Goal: Task Accomplishment & Management: Complete application form

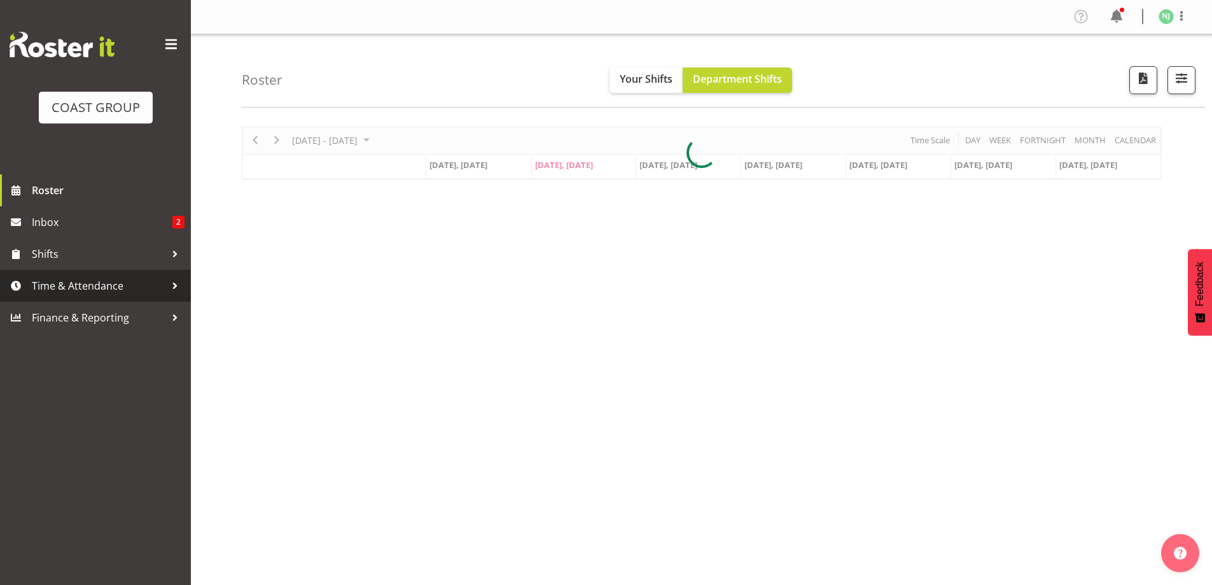
click at [49, 279] on span "Time & Attendance" at bounding box center [99, 285] width 134 height 19
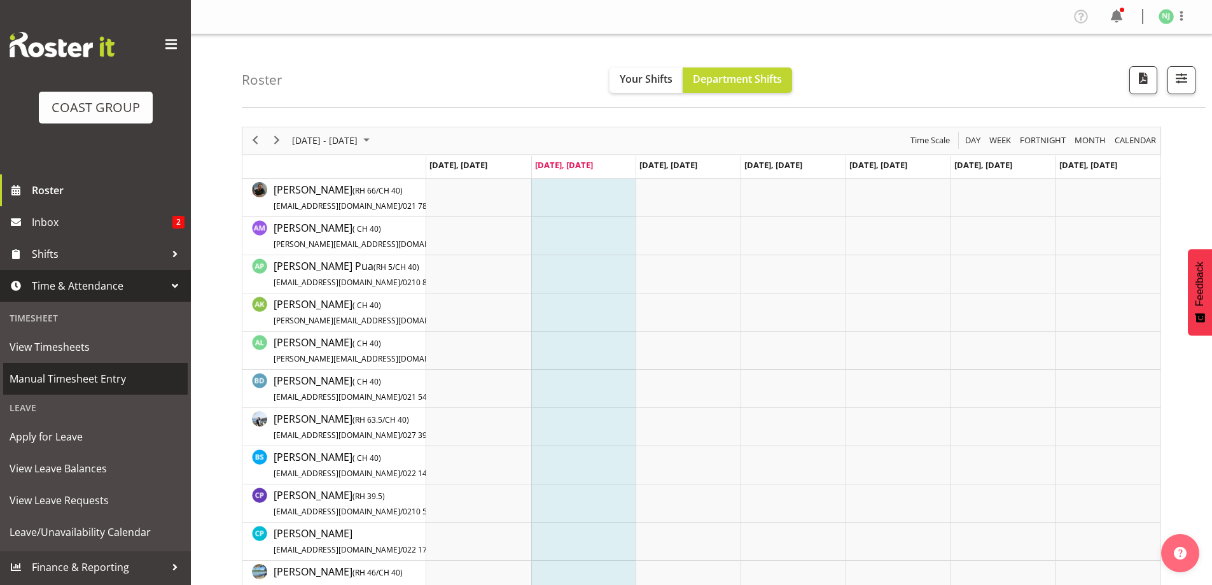
click at [66, 377] on span "Manual Timesheet Entry" at bounding box center [96, 378] width 172 height 19
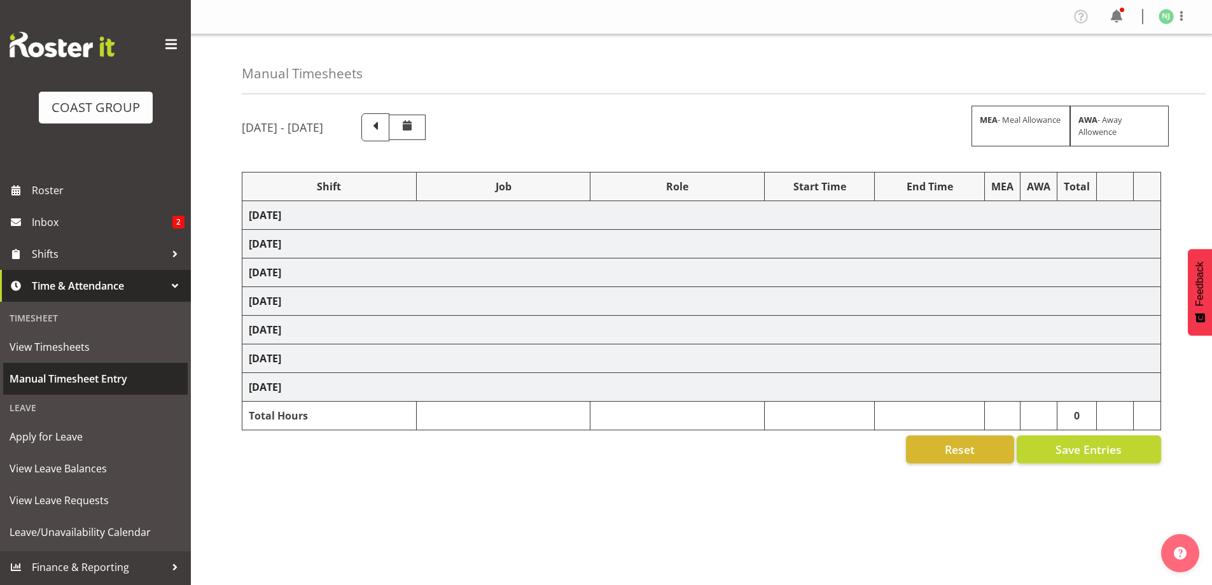
select select "38155"
select select "69"
select select "16"
select select "38155"
select select "69"
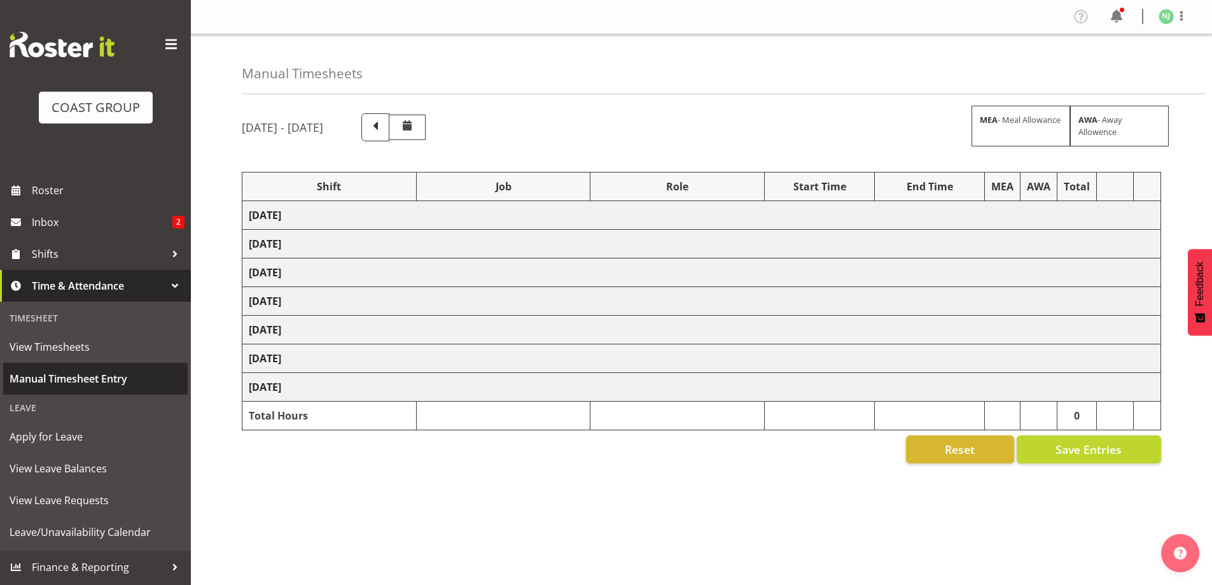
select select "38155"
select select "69"
select select "38155"
select select "69"
select select "38155"
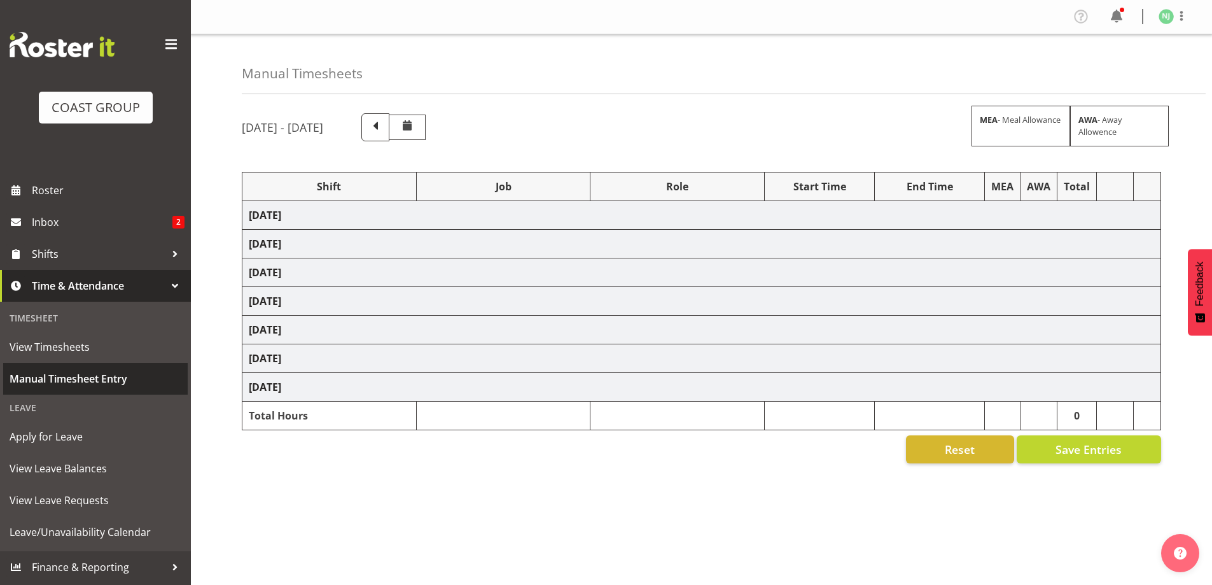
select select "69"
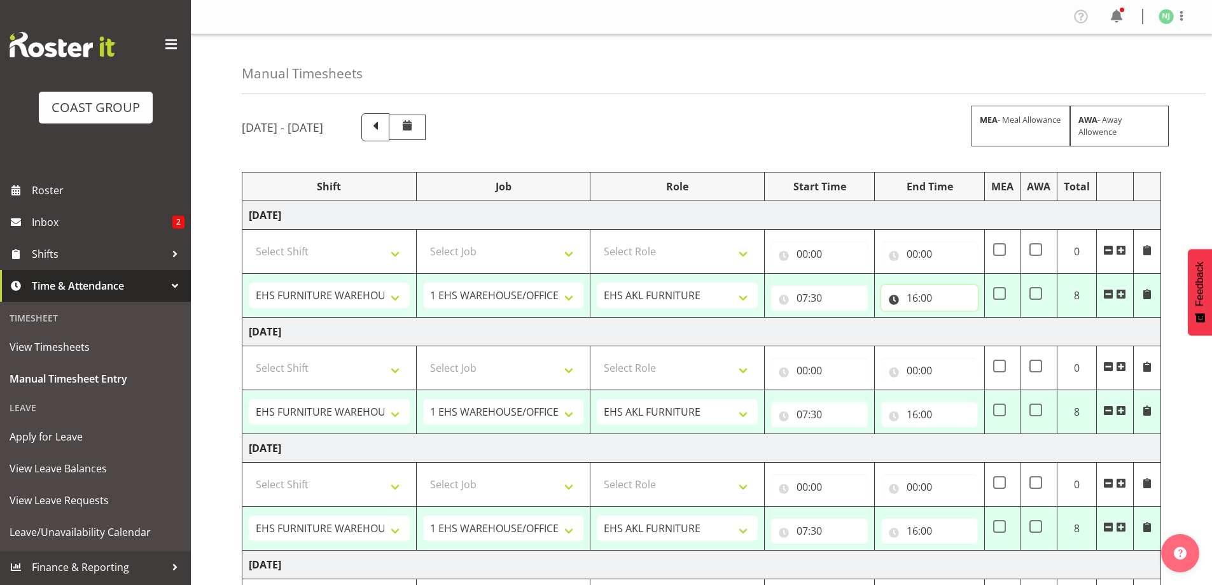
click at [919, 295] on input "16:00" at bounding box center [929, 297] width 97 height 25
click at [965, 326] on select "00 01 02 03 04 05 06 07 08 09 10 11 12 13 14 15 16 17 18 19 20 21 22 23" at bounding box center [967, 330] width 29 height 25
select select "18"
click at [953, 318] on select "00 01 02 03 04 05 06 07 08 09 10 11 12 13 14 15 16 17 18 19 20 21 22 23" at bounding box center [967, 330] width 29 height 25
type input "18:00"
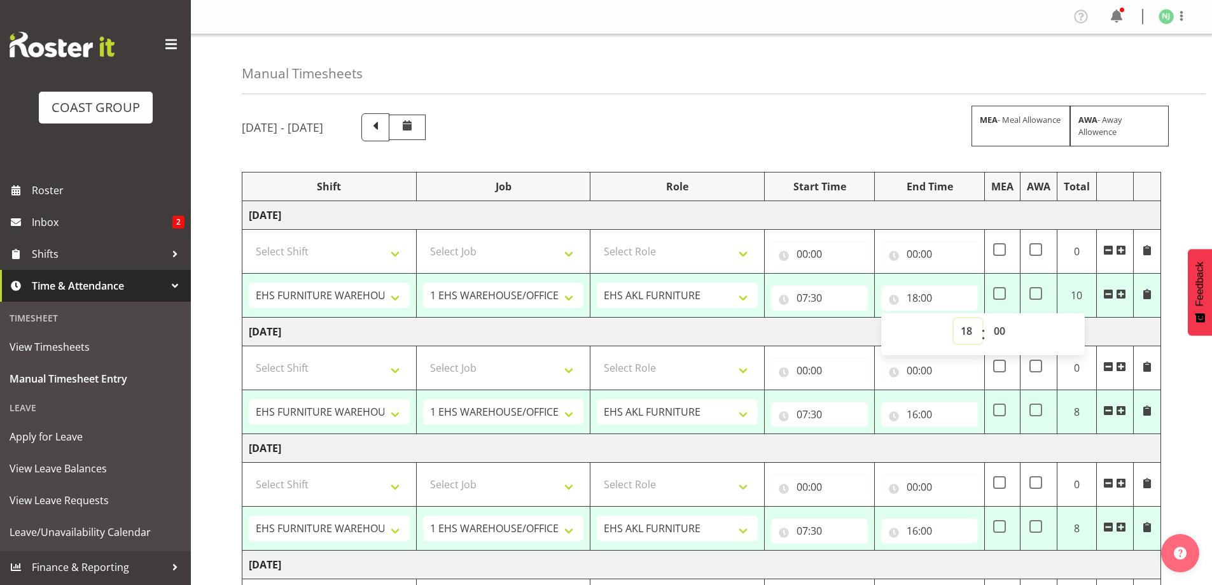
scroll to position [64, 0]
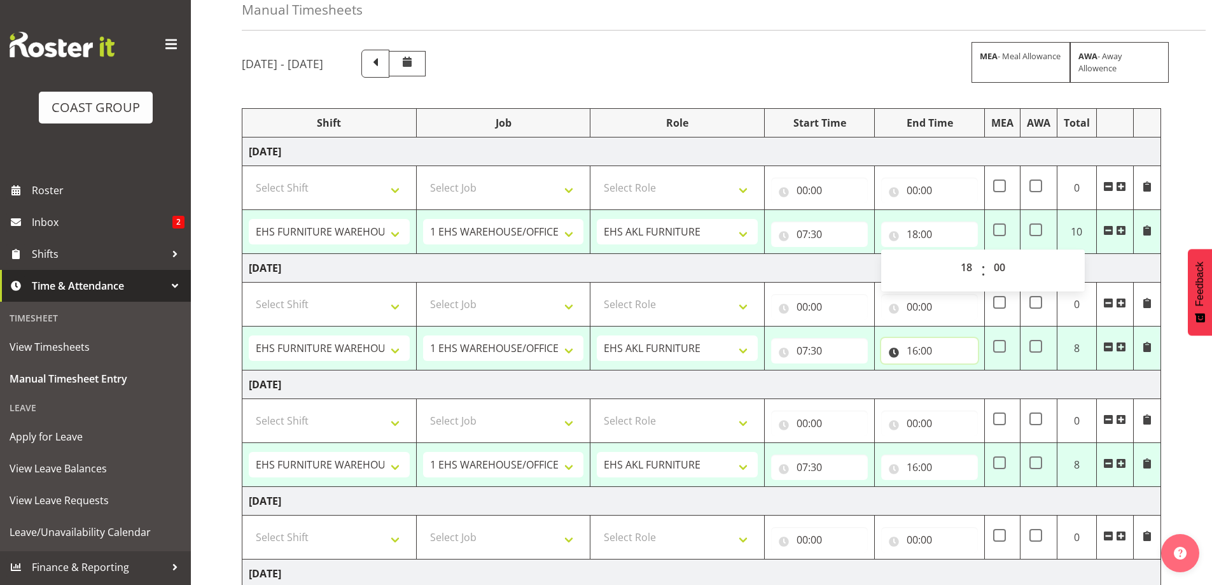
click at [916, 349] on input "16:00" at bounding box center [929, 350] width 97 height 25
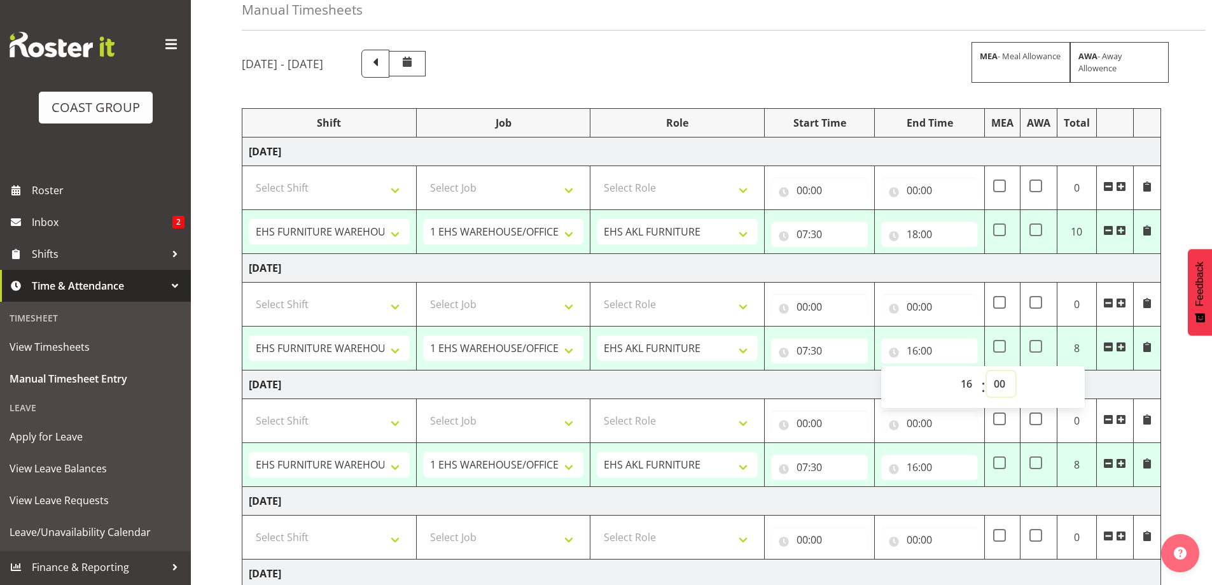
click at [998, 382] on select "00 01 02 03 04 05 06 07 08 09 10 11 12 13 14 15 16 17 18 19 20 21 22 23 24 25 2…" at bounding box center [1000, 383] width 29 height 25
select select "30"
click at [986, 371] on select "00 01 02 03 04 05 06 07 08 09 10 11 12 13 14 15 16 17 18 19 20 21 22 23 24 25 2…" at bounding box center [1000, 383] width 29 height 25
type input "16:30"
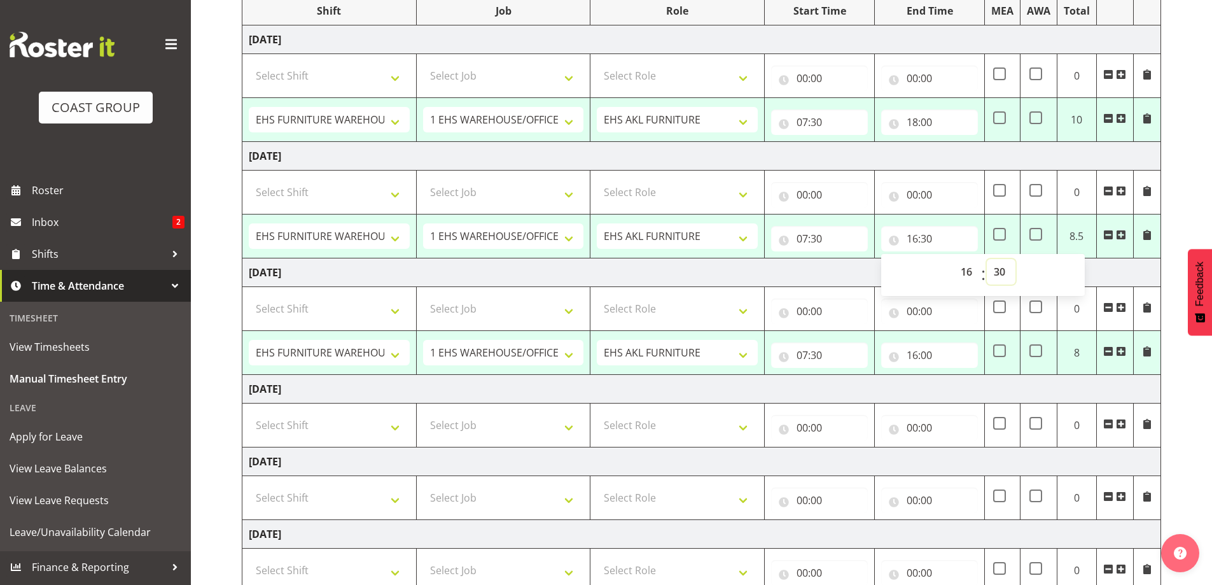
scroll to position [191, 0]
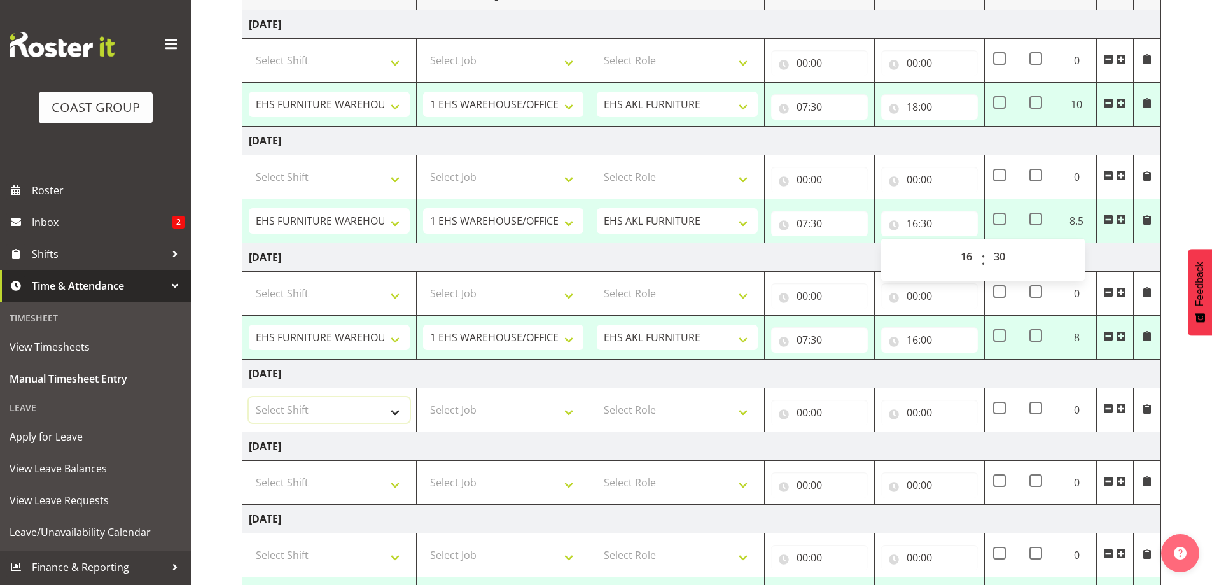
click at [392, 412] on select "Select Shift Assist Carlton EVents Assist Carlton EVents Assist Carlton Events …" at bounding box center [329, 409] width 161 height 25
select select "72167"
click at [249, 397] on select "Select Shift Assist Carlton EVents Assist Carlton EVents Assist Carlton Events …" at bounding box center [329, 409] width 161 height 25
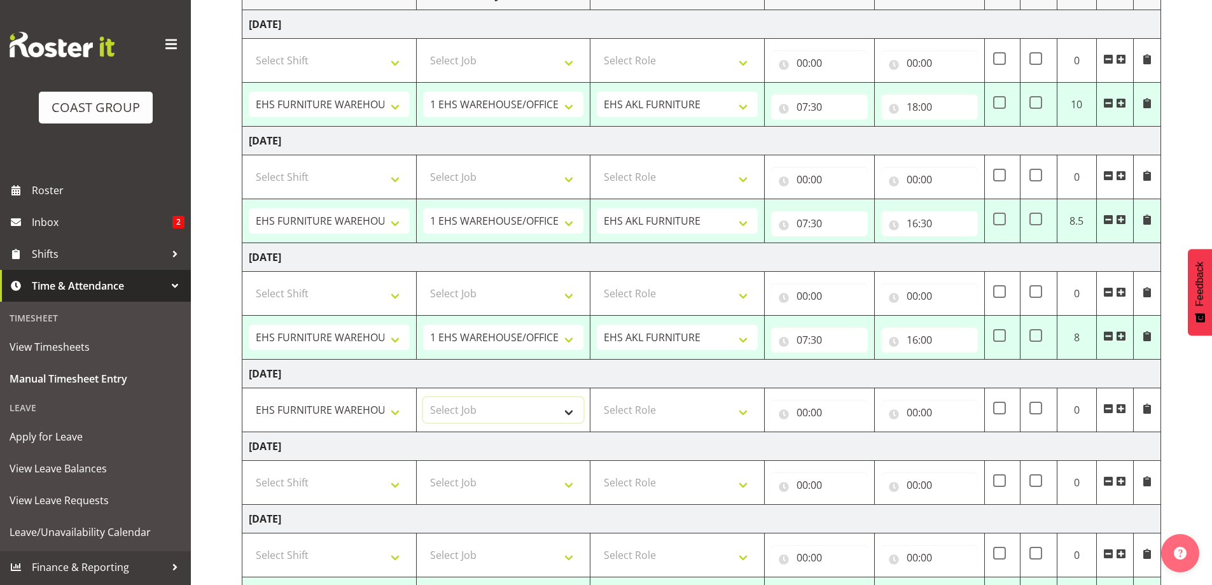
click at [566, 410] on select "Select Job 1 Carlton Events 1 [PERSON_NAME][GEOGRAPHIC_DATA] 1 [PERSON_NAME][GE…" at bounding box center [503, 409] width 161 height 25
select select "69"
click at [423, 397] on select "Select Job 1 Carlton Events 1 [PERSON_NAME][GEOGRAPHIC_DATA] 1 [PERSON_NAME][GE…" at bounding box center [503, 409] width 161 height 25
click at [740, 408] on select "Select Role EHS AKL FURNITURE" at bounding box center [677, 409] width 161 height 25
select select "189"
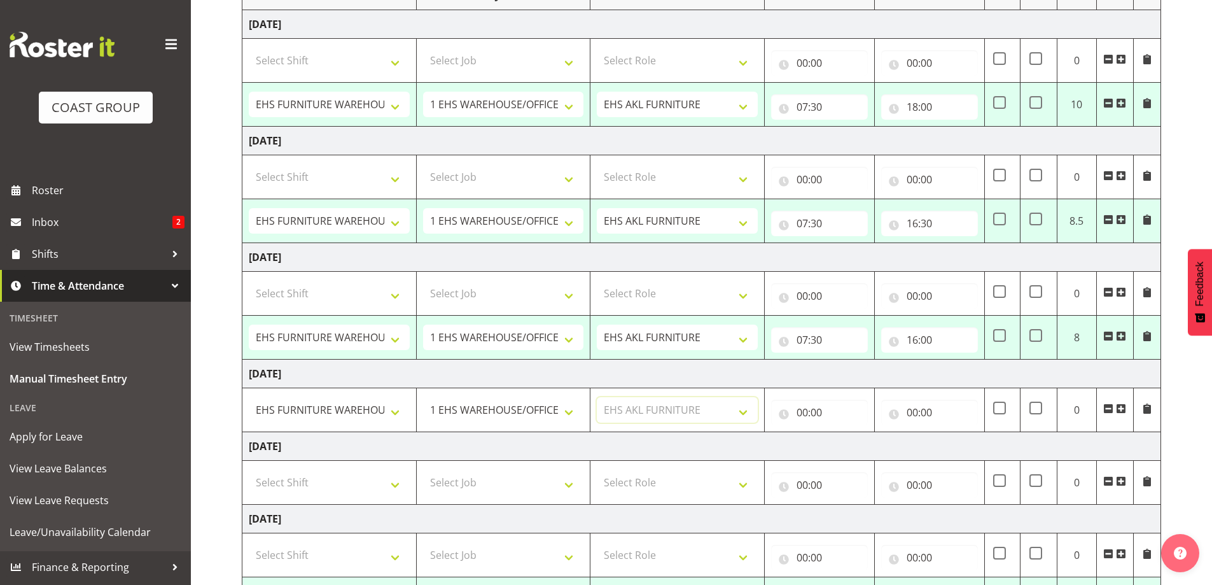
click at [597, 397] on select "Select Role EHS AKL FURNITURE" at bounding box center [677, 409] width 161 height 25
click at [810, 405] on input "00:00" at bounding box center [819, 411] width 97 height 25
click at [857, 445] on select "00 01 02 03 04 05 06 07 08 09 10 11 12 13 14 15 16 17 18 19 20 21 22 23" at bounding box center [857, 445] width 29 height 25
select select "7"
click at [843, 433] on select "00 01 02 03 04 05 06 07 08 09 10 11 12 13 14 15 16 17 18 19 20 21 22 23" at bounding box center [857, 445] width 29 height 25
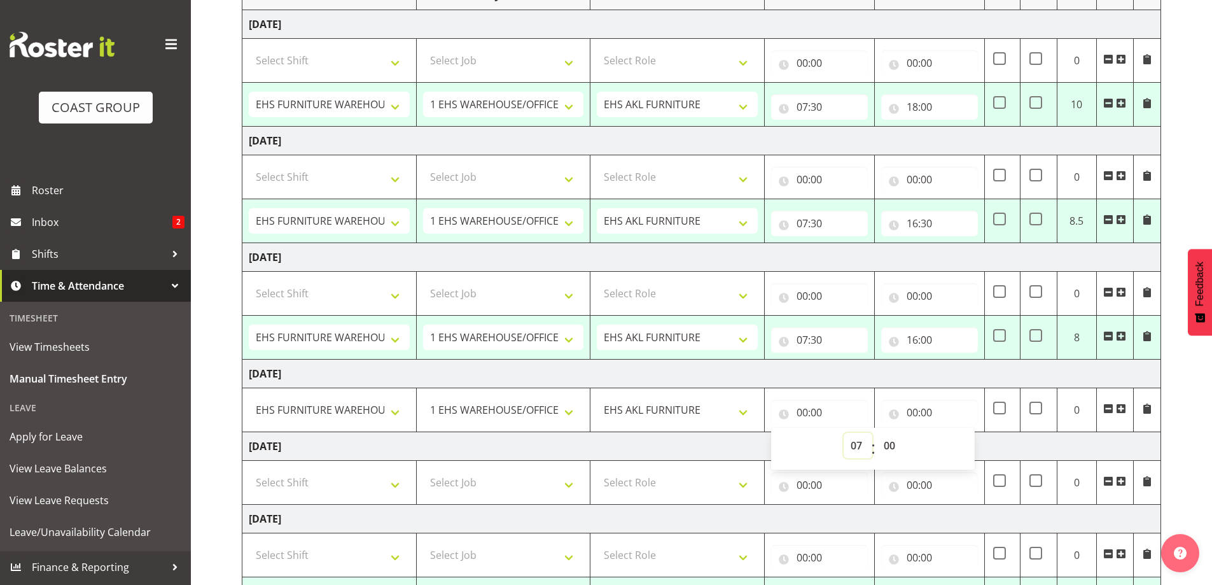
type input "07:00"
click at [892, 445] on select "00 01 02 03 04 05 06 07 08 09 10 11 12 13 14 15 16 17 18 19 20 21 22 23 24 25 2…" at bounding box center [890, 445] width 29 height 25
select select "30"
click at [876, 433] on select "00 01 02 03 04 05 06 07 08 09 10 11 12 13 14 15 16 17 18 19 20 21 22 23 24 25 2…" at bounding box center [890, 445] width 29 height 25
type input "07:30"
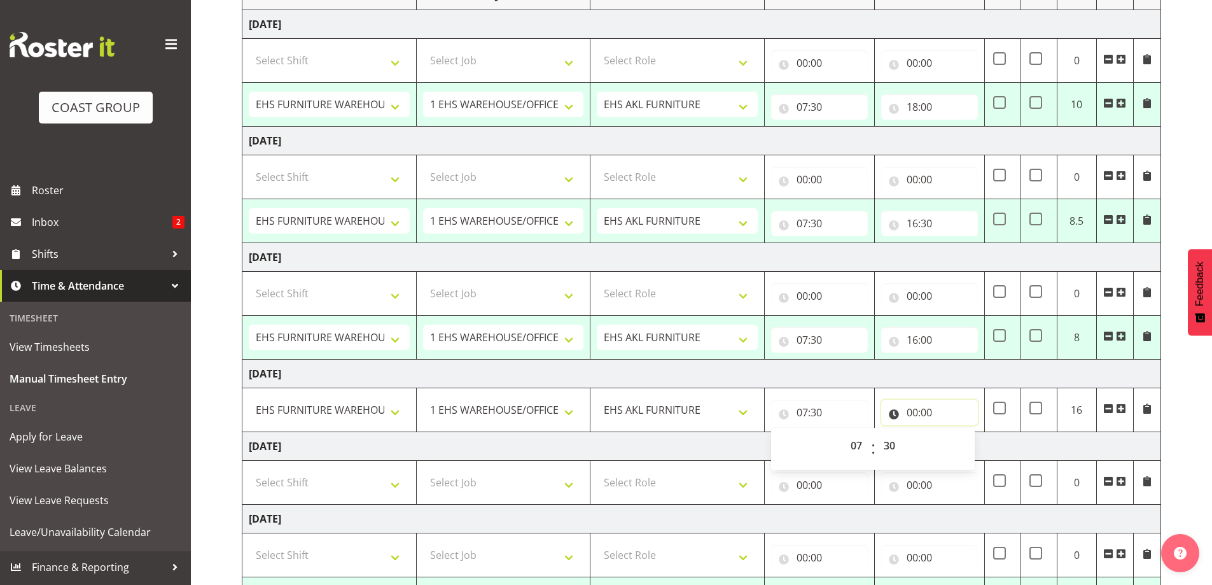
click at [911, 413] on input "00:00" at bounding box center [929, 411] width 97 height 25
click at [962, 445] on select "00 01 02 03 04 05 06 07 08 09 10 11 12 13 14 15 16 17 18 19 20 21 22 23" at bounding box center [967, 445] width 29 height 25
select select "16"
click at [953, 433] on select "00 01 02 03 04 05 06 07 08 09 10 11 12 13 14 15 16 17 18 19 20 21 22 23" at bounding box center [967, 445] width 29 height 25
type input "16:00"
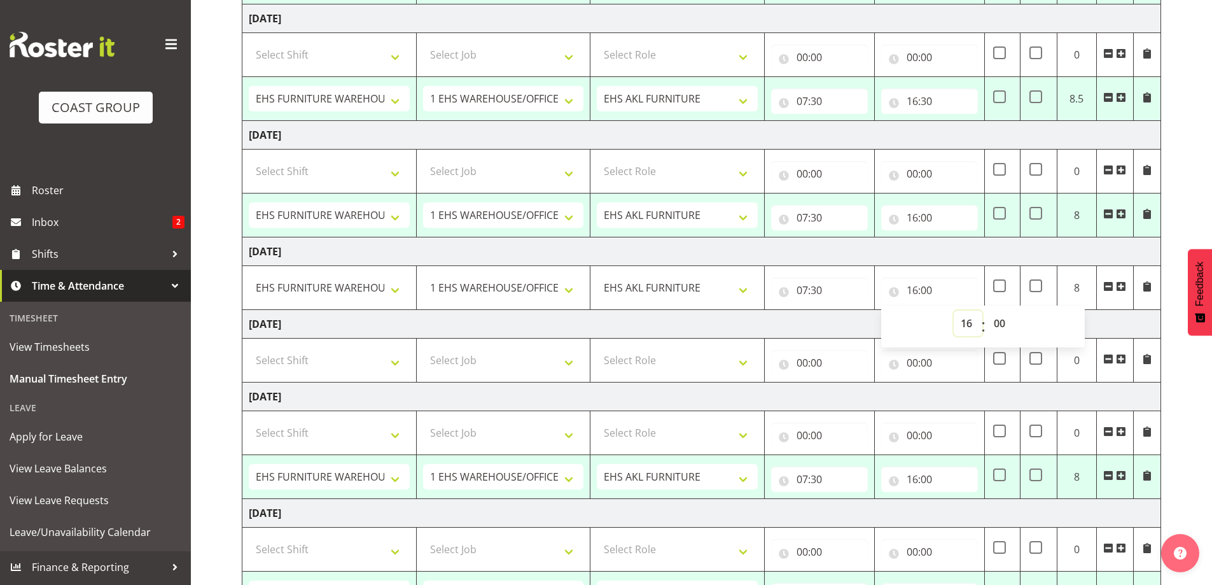
scroll to position [318, 0]
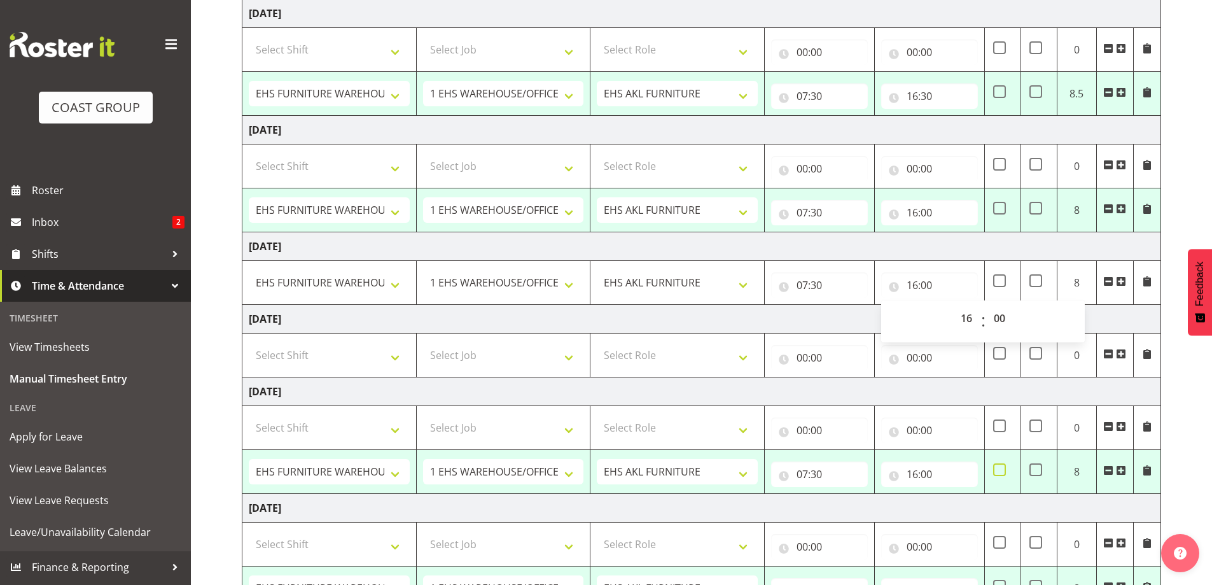
click at [997, 467] on span at bounding box center [999, 469] width 13 height 13
click at [997, 467] on input "checkbox" at bounding box center [997, 470] width 8 height 8
checkbox input "true"
click at [924, 473] on input "16:00" at bounding box center [929, 473] width 97 height 25
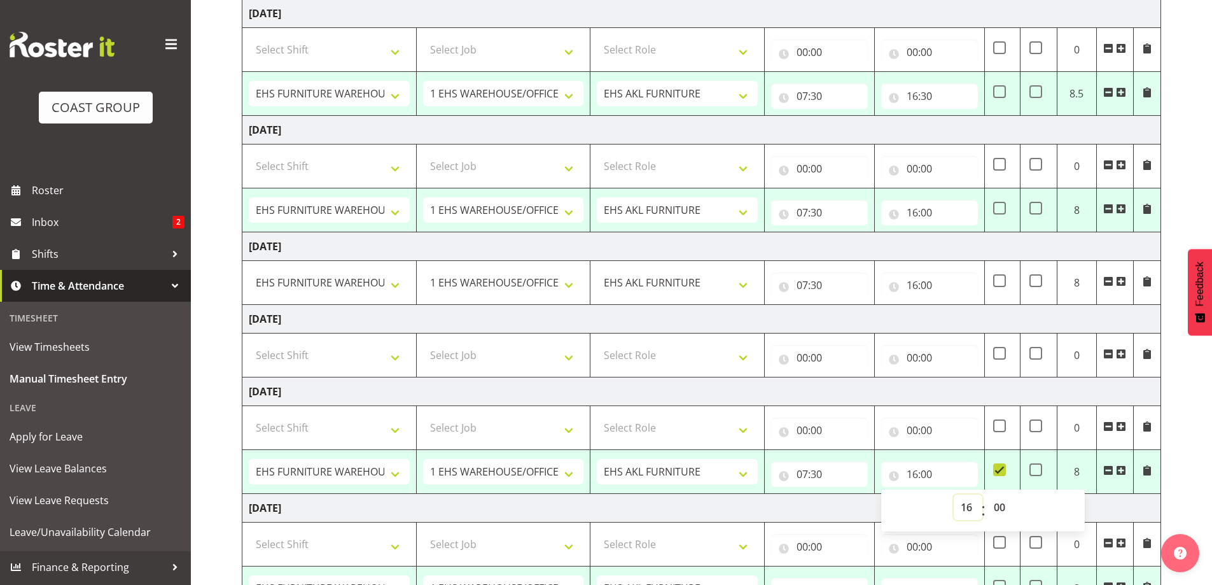
click at [968, 506] on select "00 01 02 03 04 05 06 07 08 09 10 11 12 13 14 15 16 17 18 19 20 21 22 23" at bounding box center [967, 506] width 29 height 25
select select "19"
click at [953, 494] on select "00 01 02 03 04 05 06 07 08 09 10 11 12 13 14 15 16 17 18 19 20 21 22 23" at bounding box center [967, 506] width 29 height 25
type input "19:00"
click at [1000, 503] on select "00 01 02 03 04 05 06 07 08 09 10 11 12 13 14 15 16 17 18 19 20 21 22 23 24 25 2…" at bounding box center [1000, 506] width 29 height 25
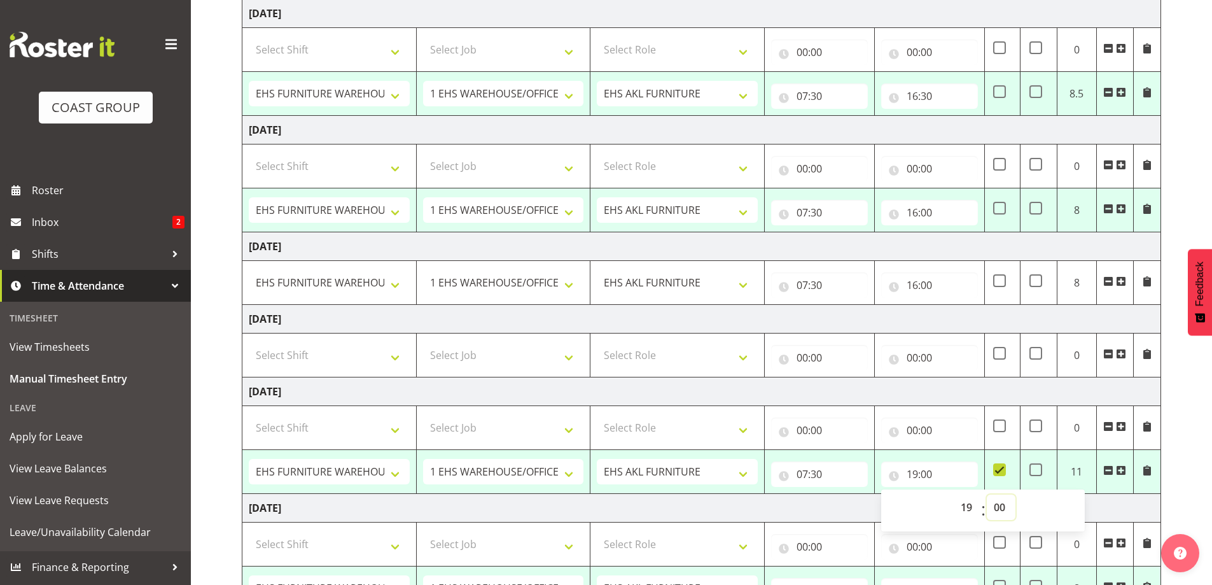
select select "30"
click at [986, 494] on select "00 01 02 03 04 05 06 07 08 09 10 11 12 13 14 15 16 17 18 19 20 21 22 23 24 25 2…" at bounding box center [1000, 506] width 29 height 25
type input "19:30"
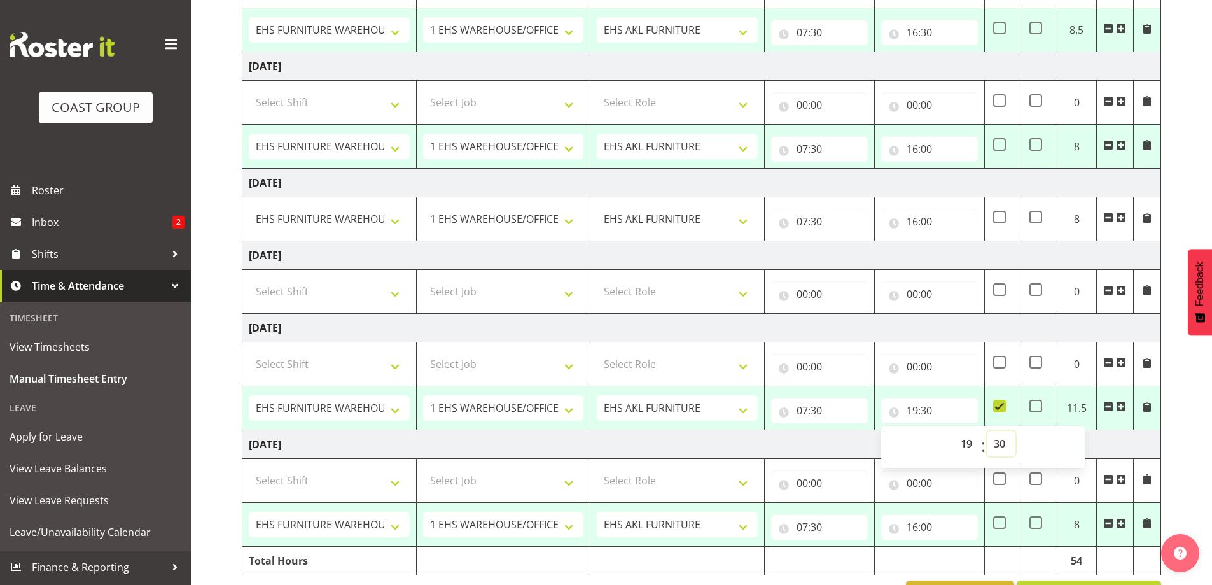
scroll to position [424, 0]
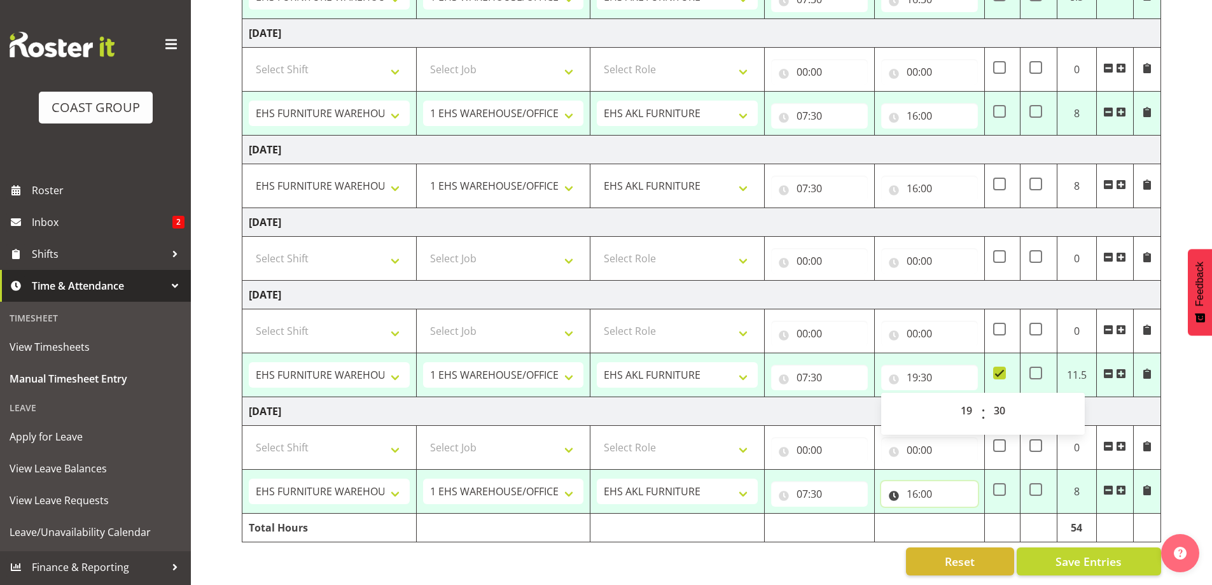
click at [936, 484] on input "16:00" at bounding box center [929, 493] width 97 height 25
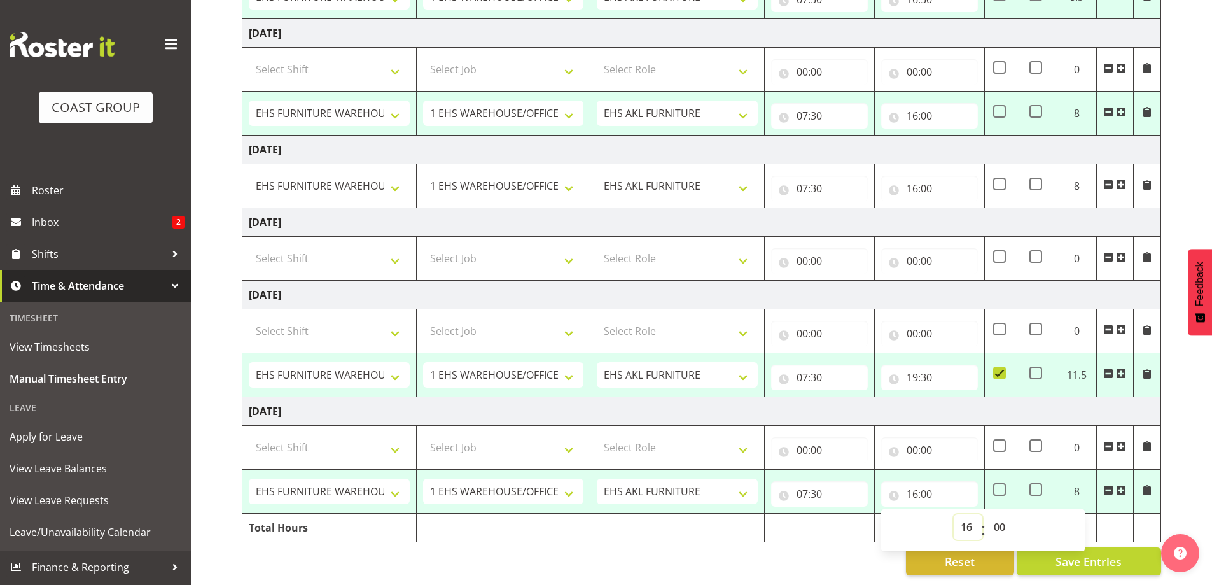
click at [968, 516] on select "00 01 02 03 04 05 06 07 08 09 10 11 12 13 14 15 16 17 18 19 20 21 22 23" at bounding box center [967, 526] width 29 height 25
select select "17"
click at [953, 514] on select "00 01 02 03 04 05 06 07 08 09 10 11 12 13 14 15 16 17 18 19 20 21 22 23" at bounding box center [967, 526] width 29 height 25
type input "17:00"
click at [1085, 553] on span "Save Entries" at bounding box center [1088, 561] width 66 height 17
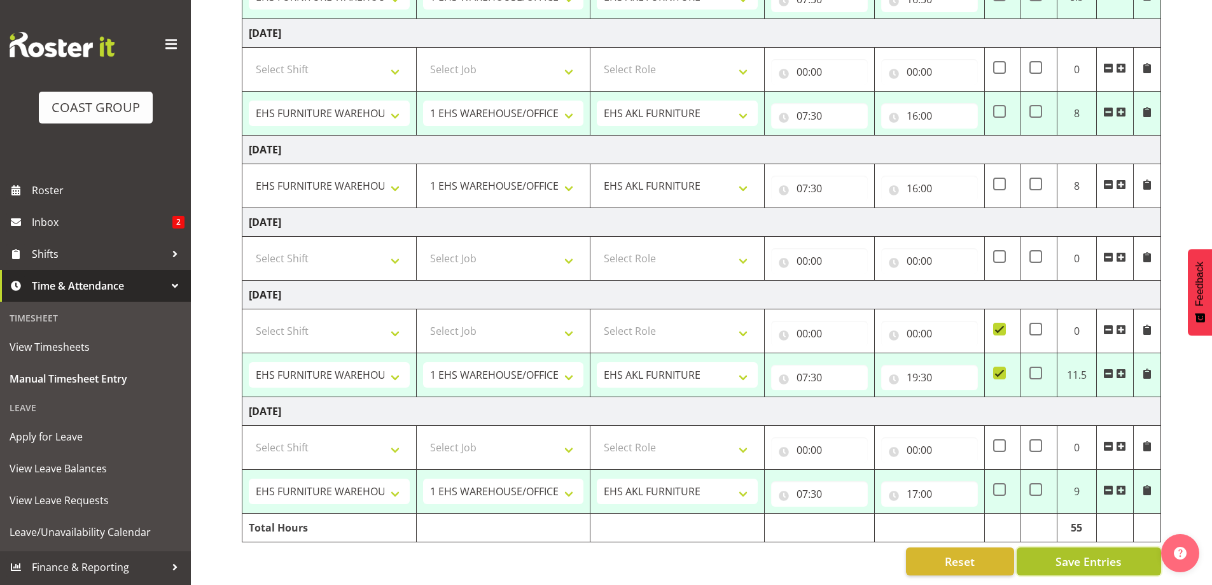
select select "38155"
select select "69"
type input "07:30"
type input "18:00"
select select "38155"
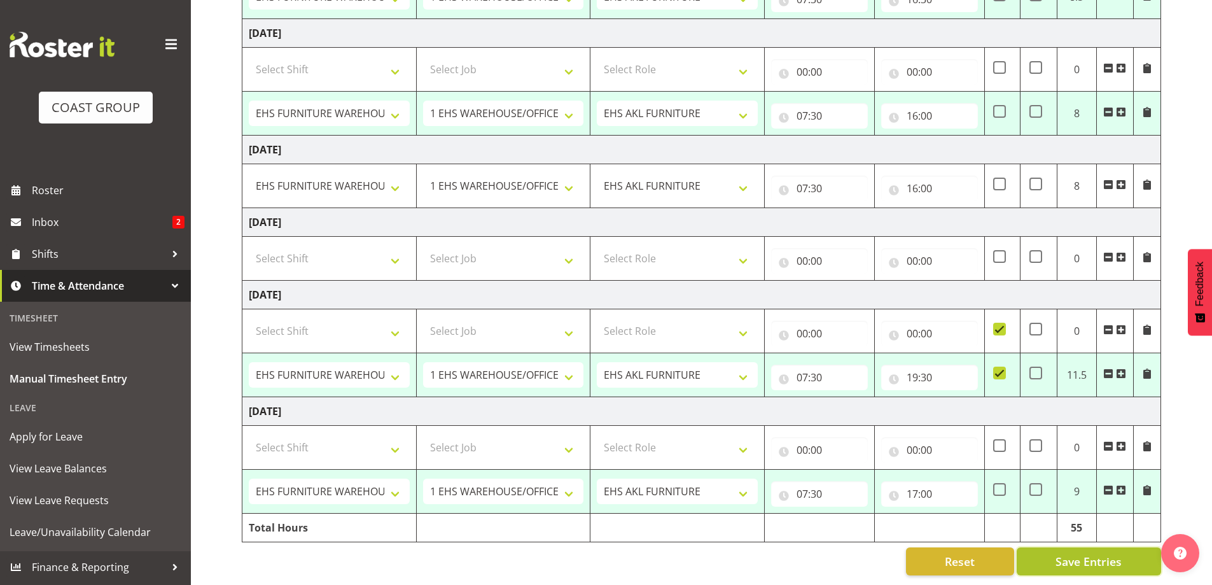
select select "69"
type input "07:30"
type input "16:30"
select select "38155"
select select "69"
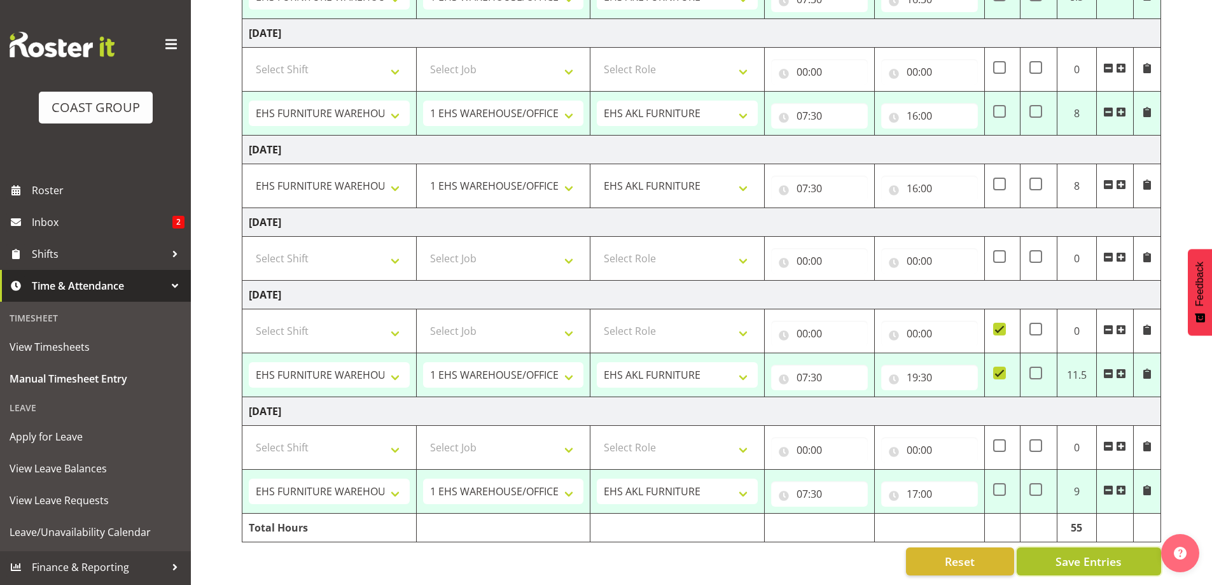
type input "07:30"
type input "16:00"
select select "38155"
select select "69"
type input "07:30"
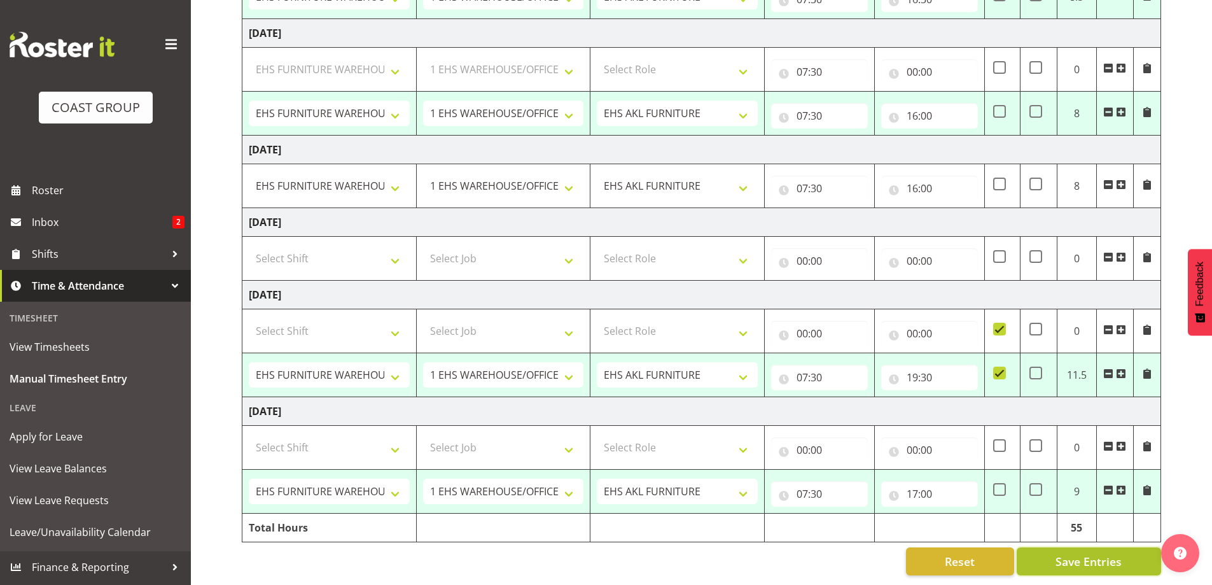
type input "19:30"
checkbox input "true"
select select "38155"
select select "69"
type input "07:30"
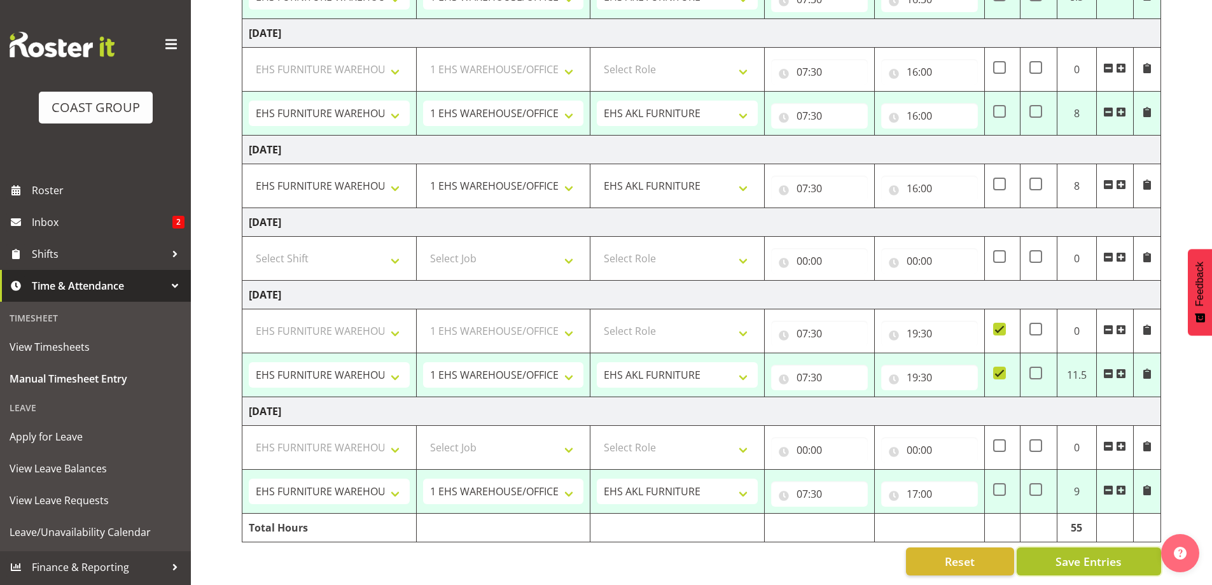
type input "17:00"
select select "38155"
select select "69"
select select "38155"
select select "69"
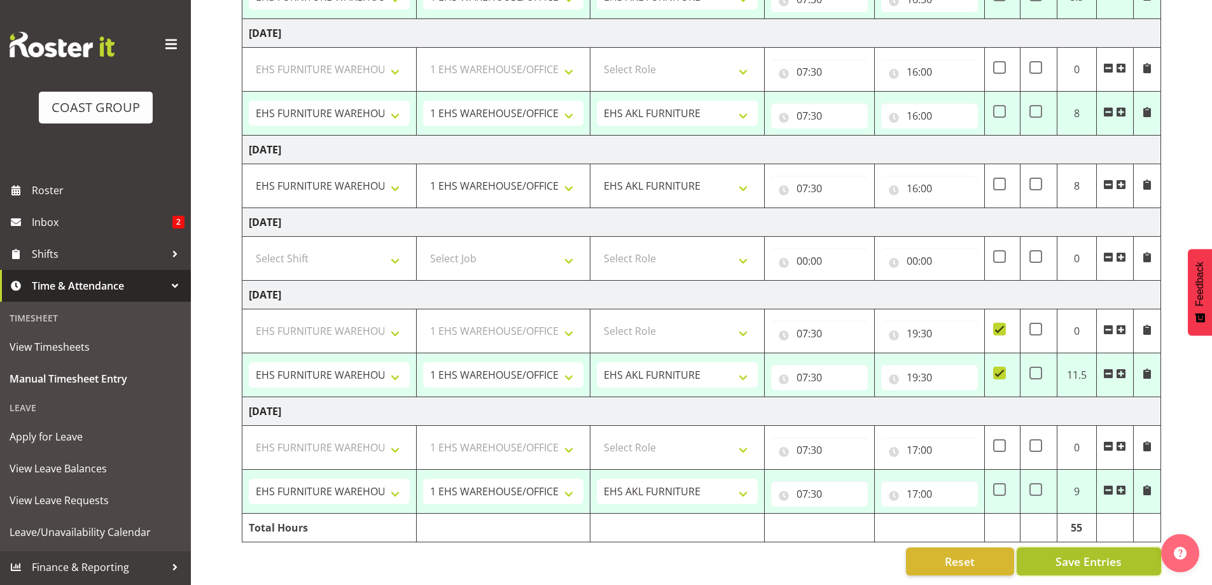
select select "72167"
select select "69"
select select "38155"
select select "69"
select select "38155"
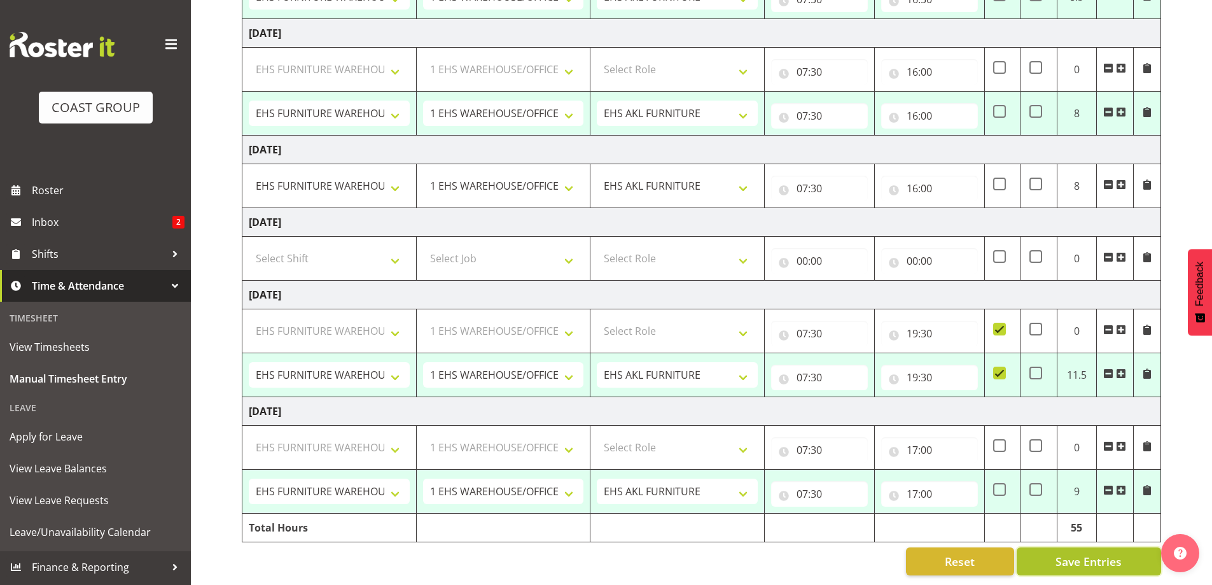
select select "69"
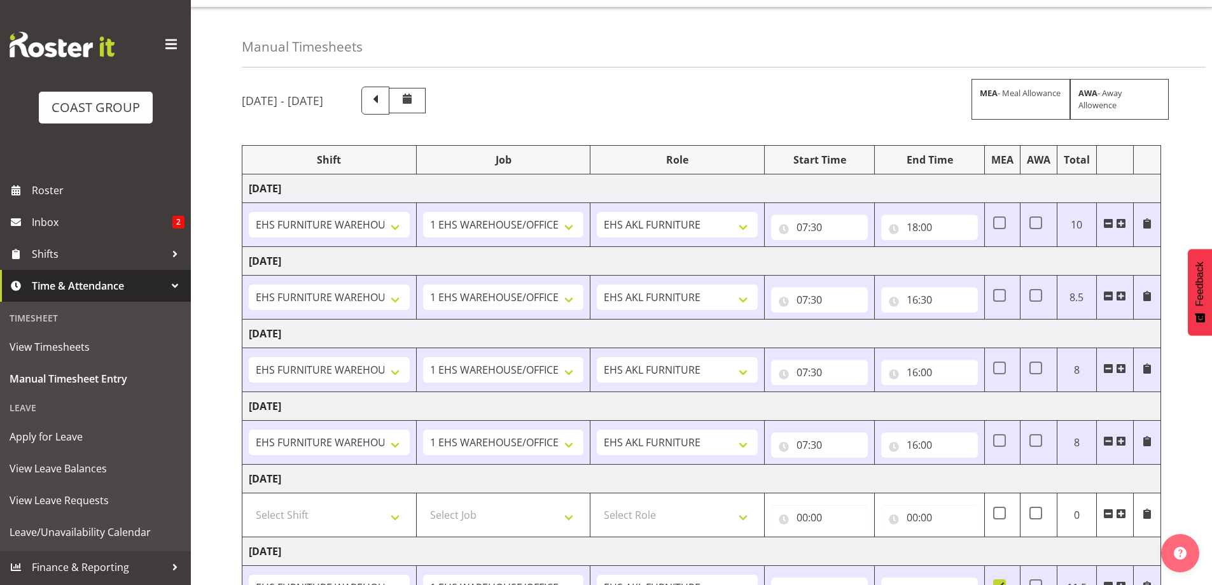
scroll to position [14, 0]
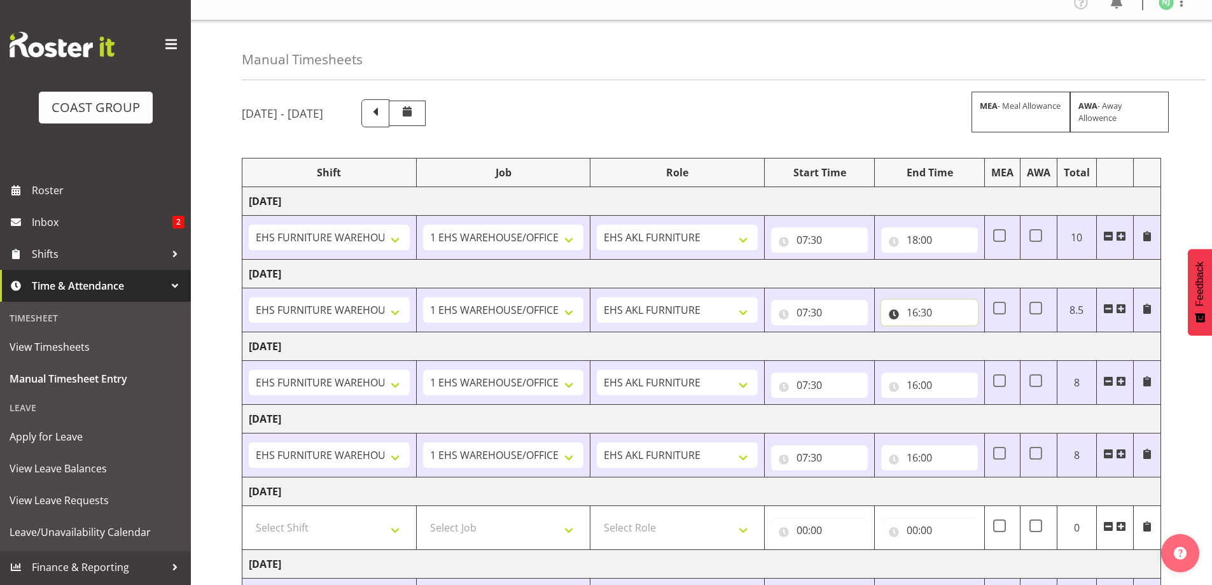
click at [917, 312] on input "16:30" at bounding box center [929, 312] width 97 height 25
click at [925, 311] on input "16:30" at bounding box center [929, 312] width 97 height 25
click at [928, 315] on input "16:30" at bounding box center [929, 312] width 97 height 25
click at [995, 349] on select "00 01 02 03 04 05 06 07 08 09 10 11 12 13 14 15 16 17 18 19 20 21 22 23 24 25 2…" at bounding box center [1000, 345] width 29 height 25
select select "0"
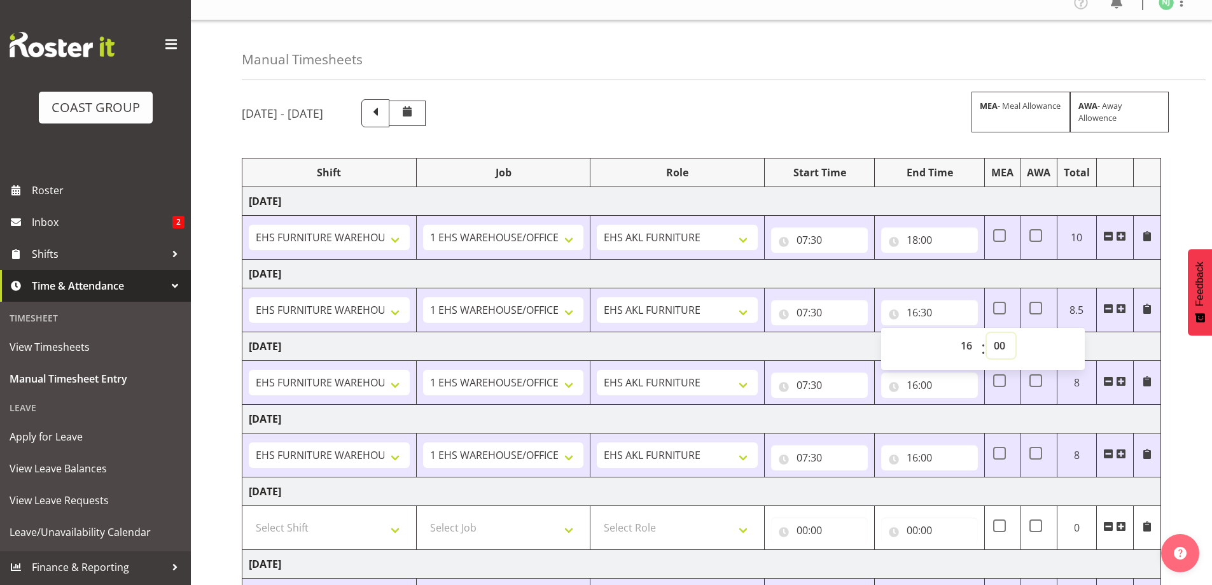
click at [986, 333] on select "00 01 02 03 04 05 06 07 08 09 10 11 12 13 14 15 16 17 18 19 20 21 22 23 24 25 2…" at bounding box center [1000, 345] width 29 height 25
type input "16:00"
click at [927, 382] on input "16:00" at bounding box center [929, 384] width 97 height 25
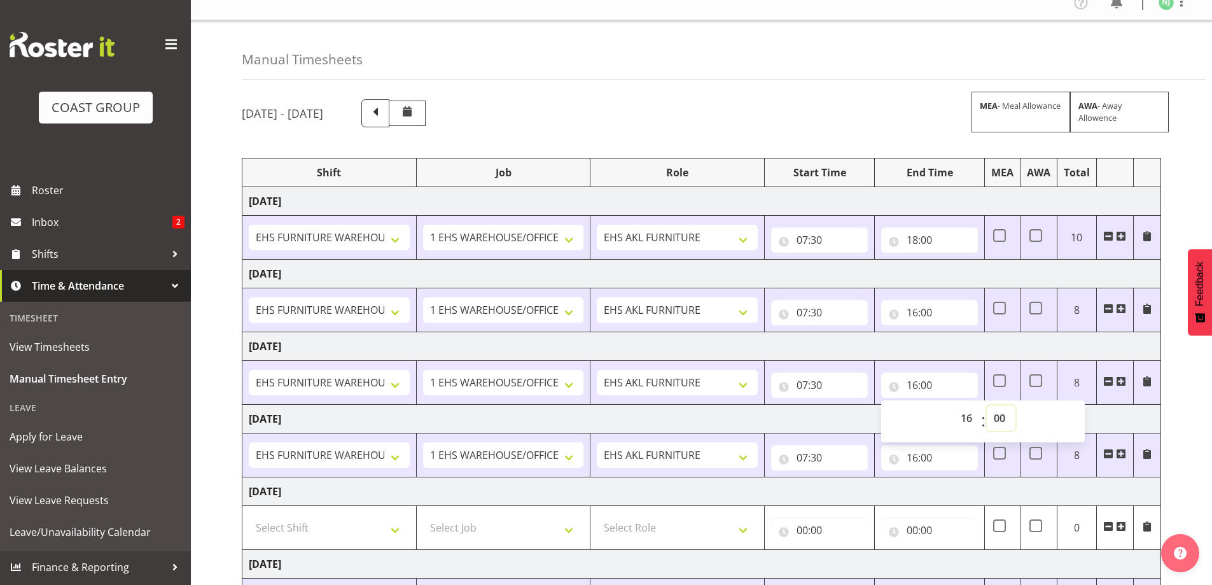
click at [998, 415] on select "00 01 02 03 04 05 06 07 08 09 10 11 12 13 14 15 16 17 18 19 20 21 22 23 24 25 2…" at bounding box center [1000, 417] width 29 height 25
select select "30"
click at [986, 405] on select "00 01 02 03 04 05 06 07 08 09 10 11 12 13 14 15 16 17 18 19 20 21 22 23 24 25 2…" at bounding box center [1000, 417] width 29 height 25
type input "16:30"
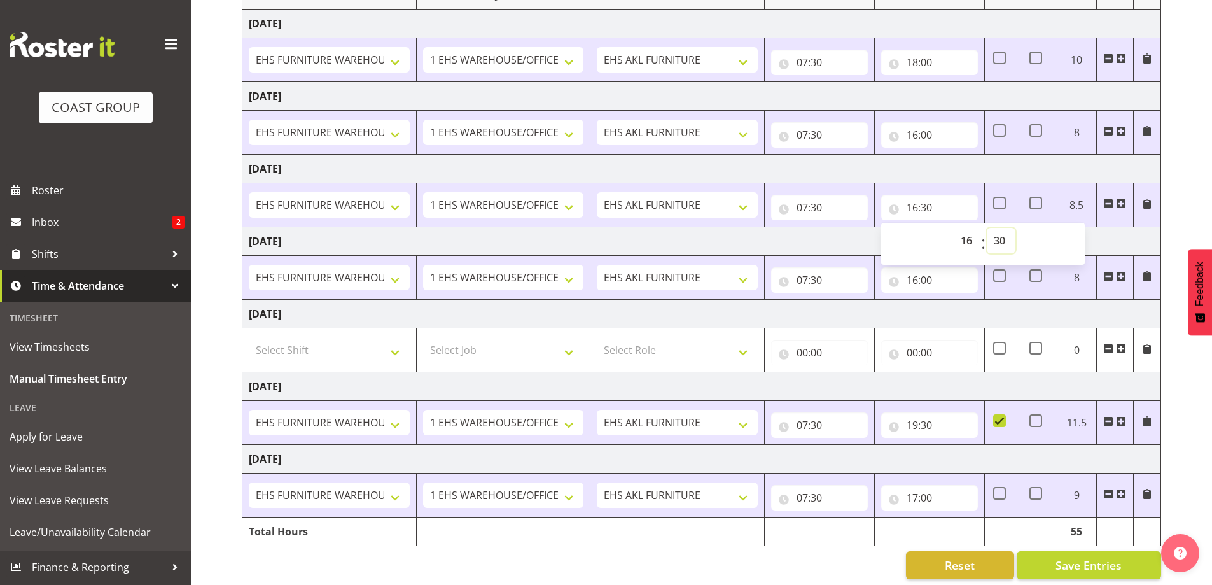
scroll to position [205, 0]
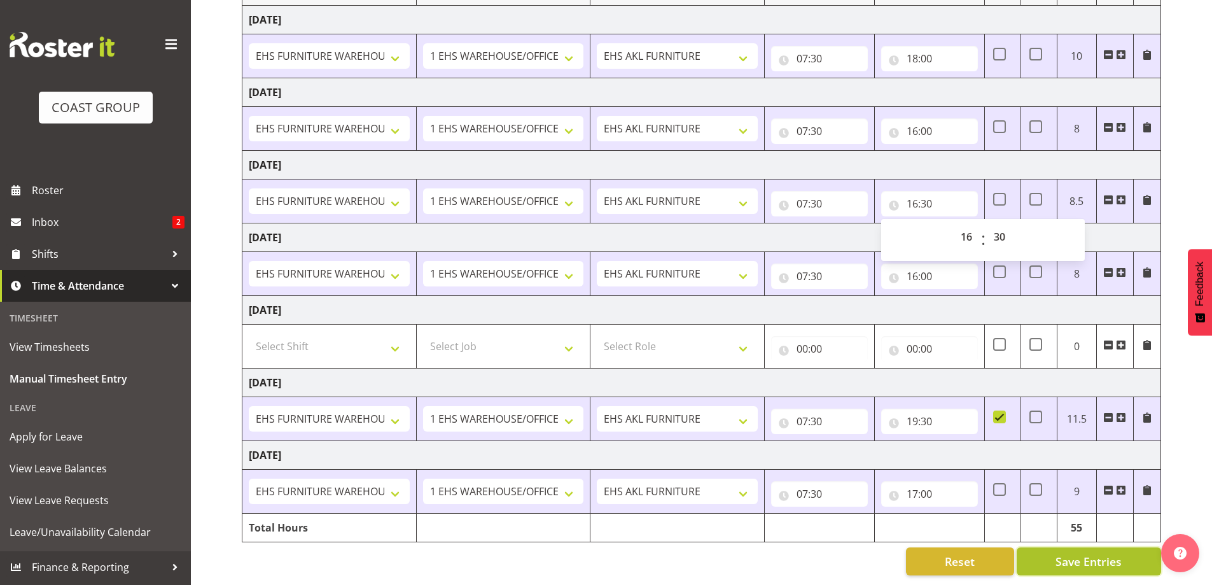
click at [1090, 553] on span "Save Entries" at bounding box center [1088, 561] width 66 height 17
click at [1088, 553] on span "Save Entries" at bounding box center [1088, 561] width 66 height 17
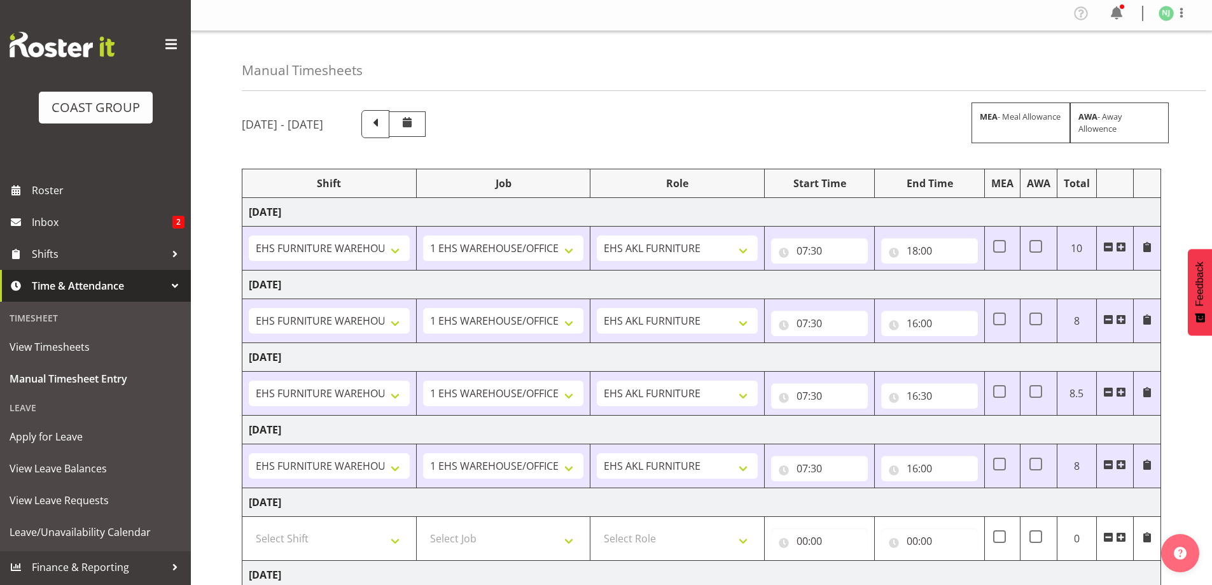
scroll to position [0, 0]
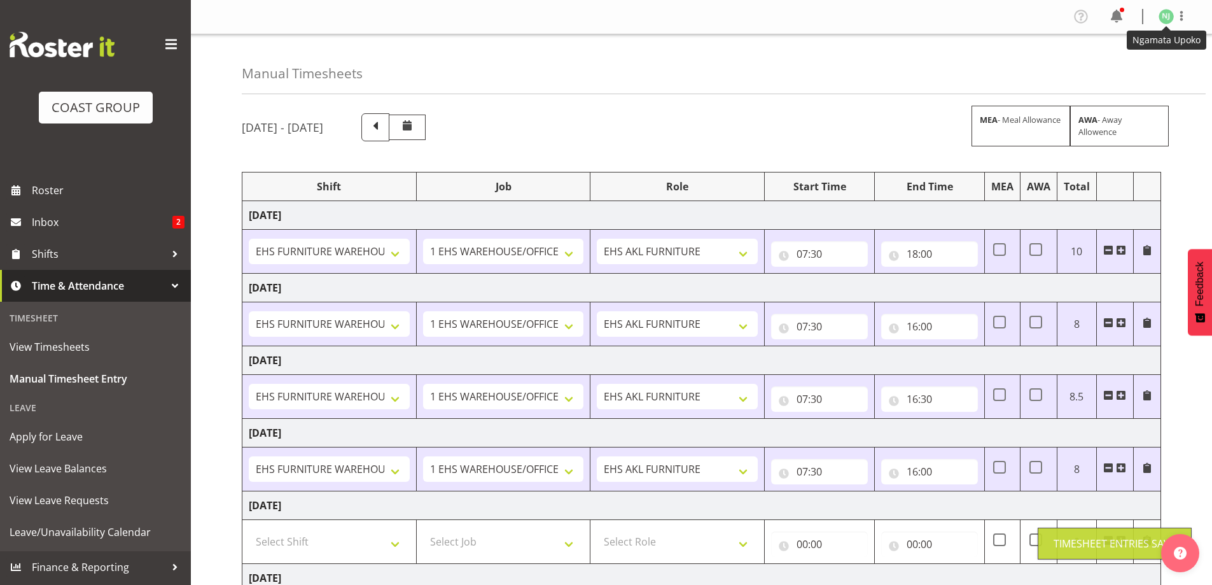
click at [1166, 11] on img at bounding box center [1165, 16] width 15 height 15
click at [1123, 62] on link "Log Out" at bounding box center [1128, 66] width 122 height 23
